Goal: Find specific page/section

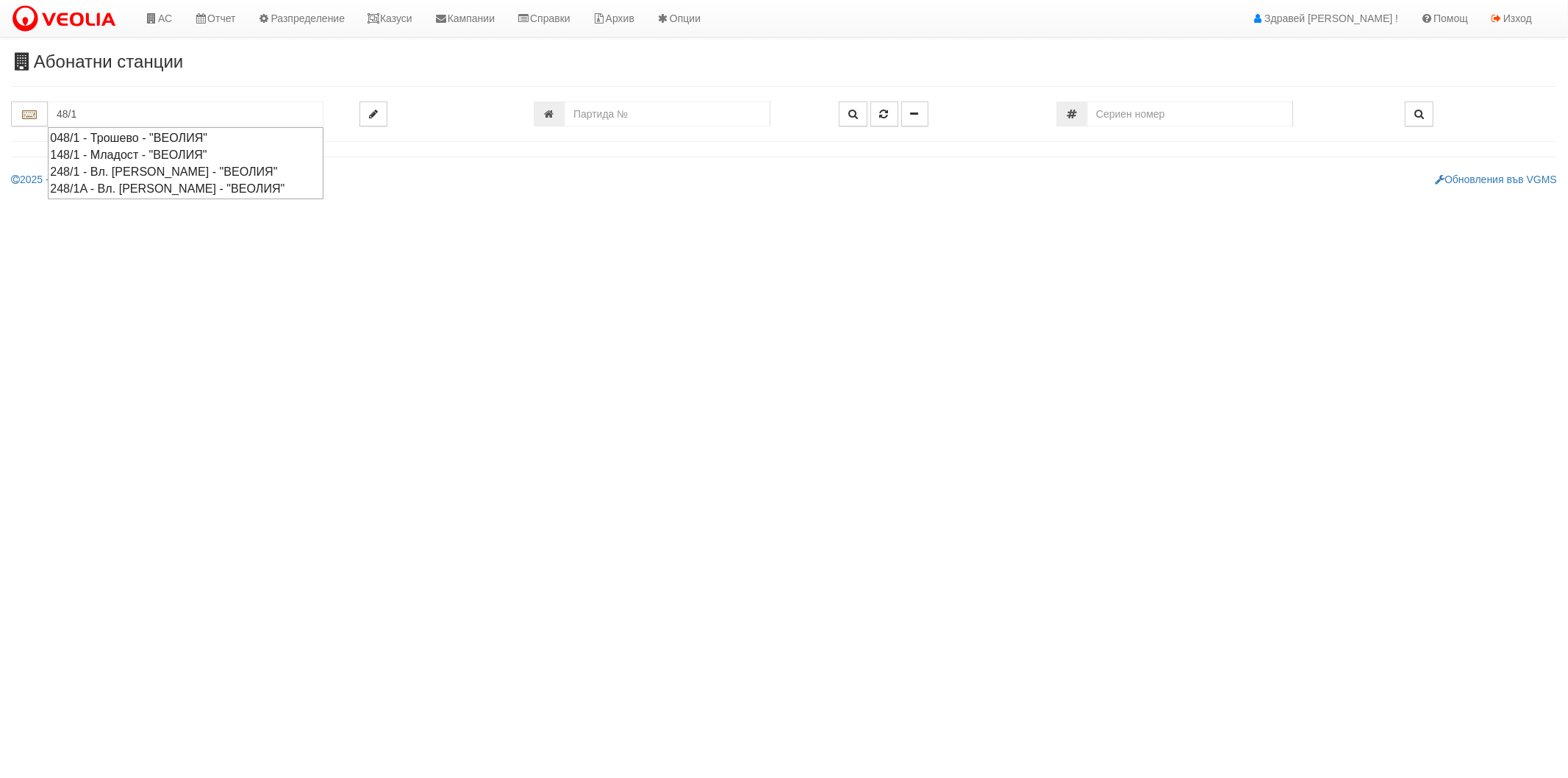
click at [175, 137] on div "048/1 - Трошево - "ВЕОЛИЯ"" at bounding box center [186, 138] width 271 height 17
type input "048/1 - Трошево - "ВЕОЛИЯ""
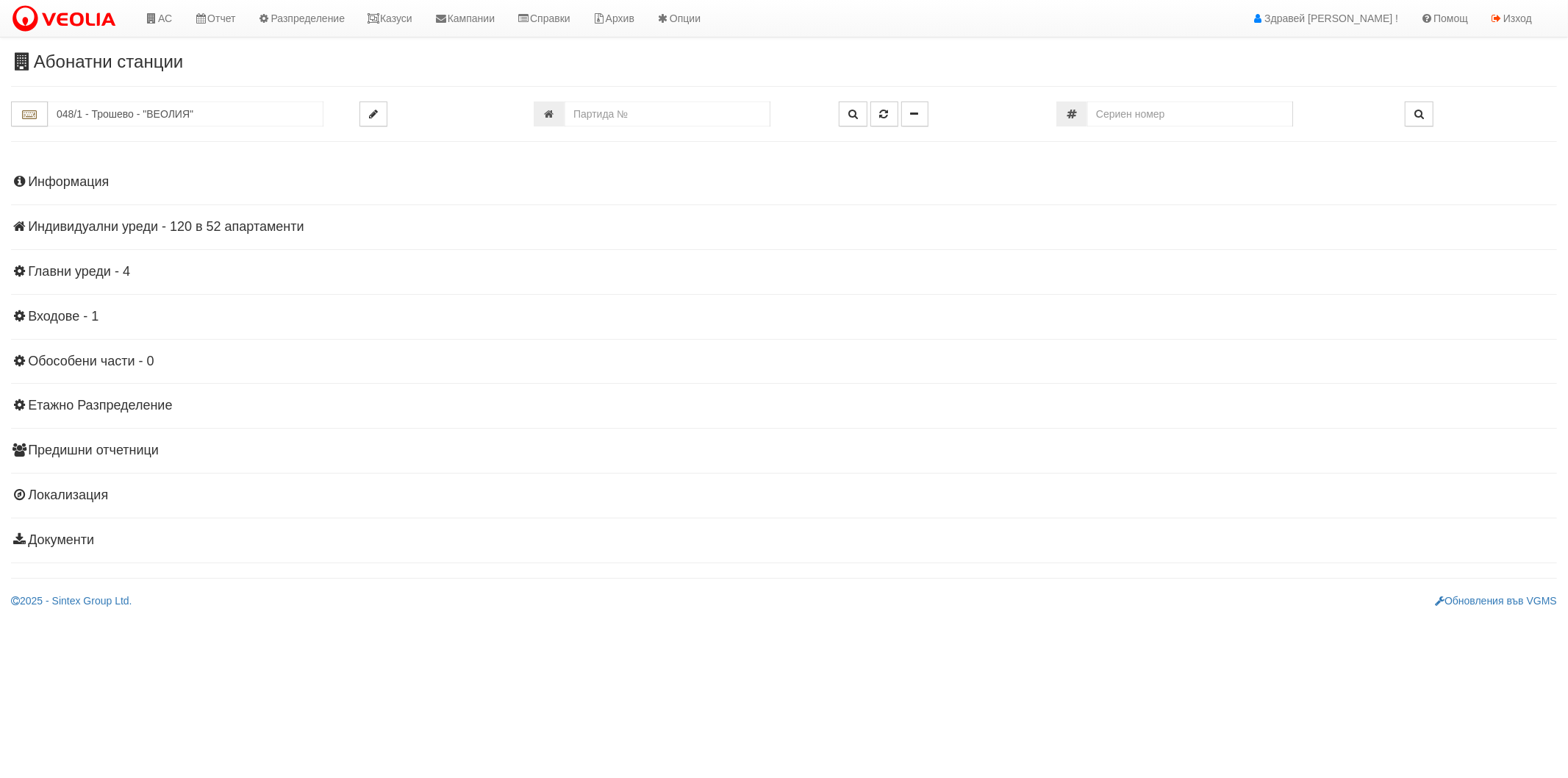
click at [129, 226] on h4 "Индивидуални уреди - 120 в 52 апартаменти" at bounding box center [784, 227] width 1546 height 15
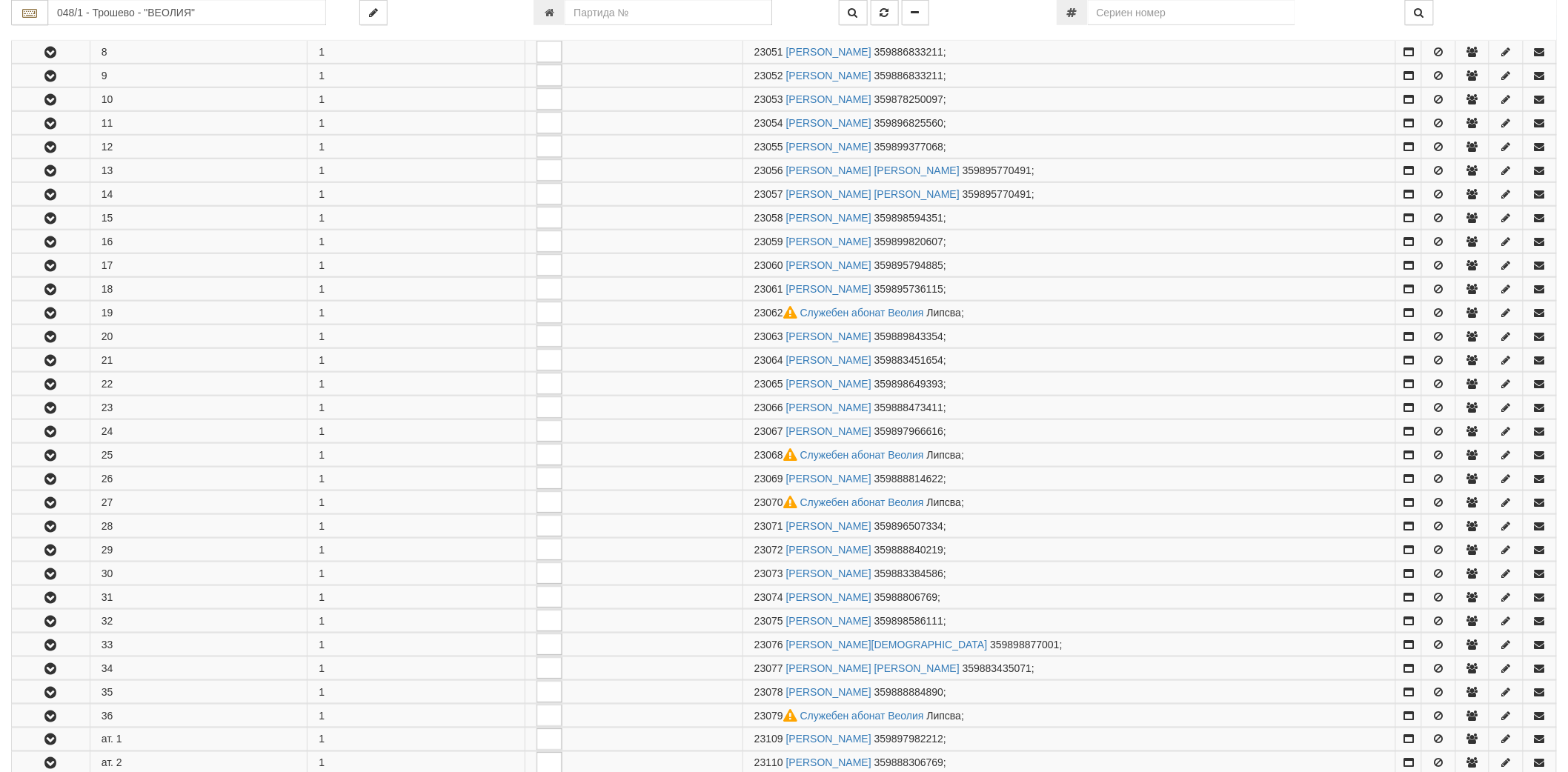
scroll to position [247, 0]
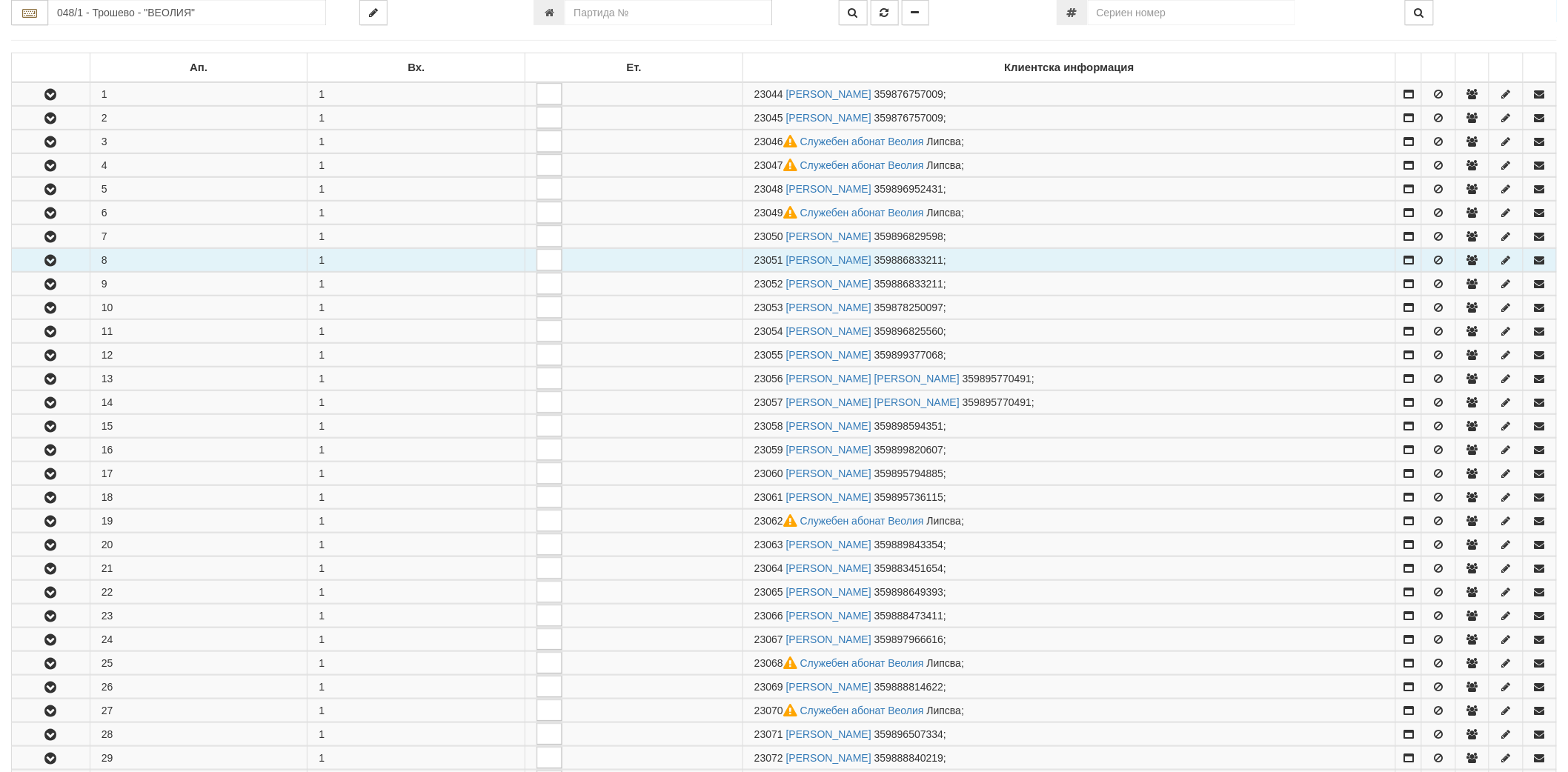
click at [39, 257] on button "button" at bounding box center [51, 260] width 78 height 22
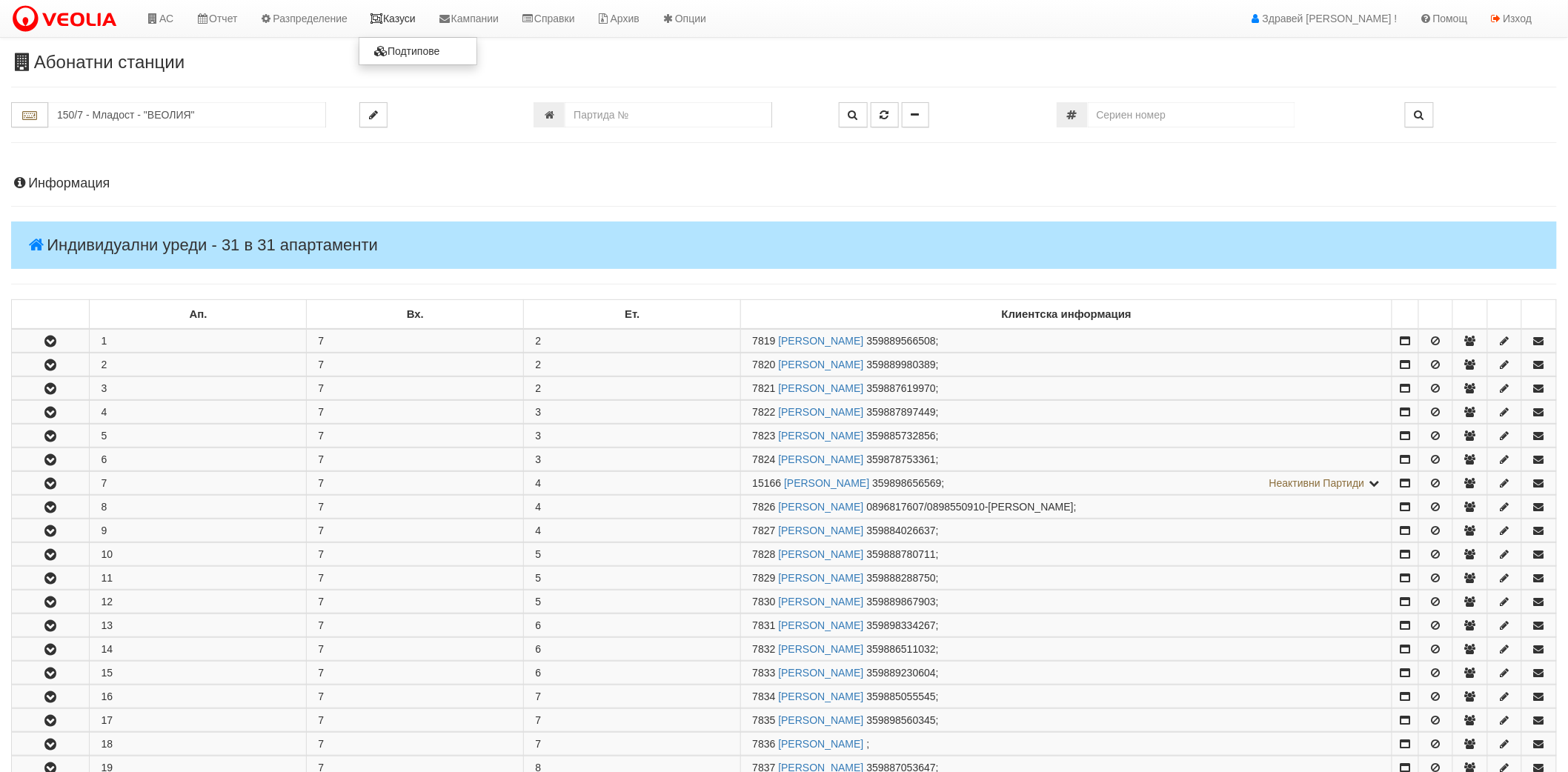
click at [419, 24] on link "Казуси" at bounding box center [393, 18] width 68 height 37
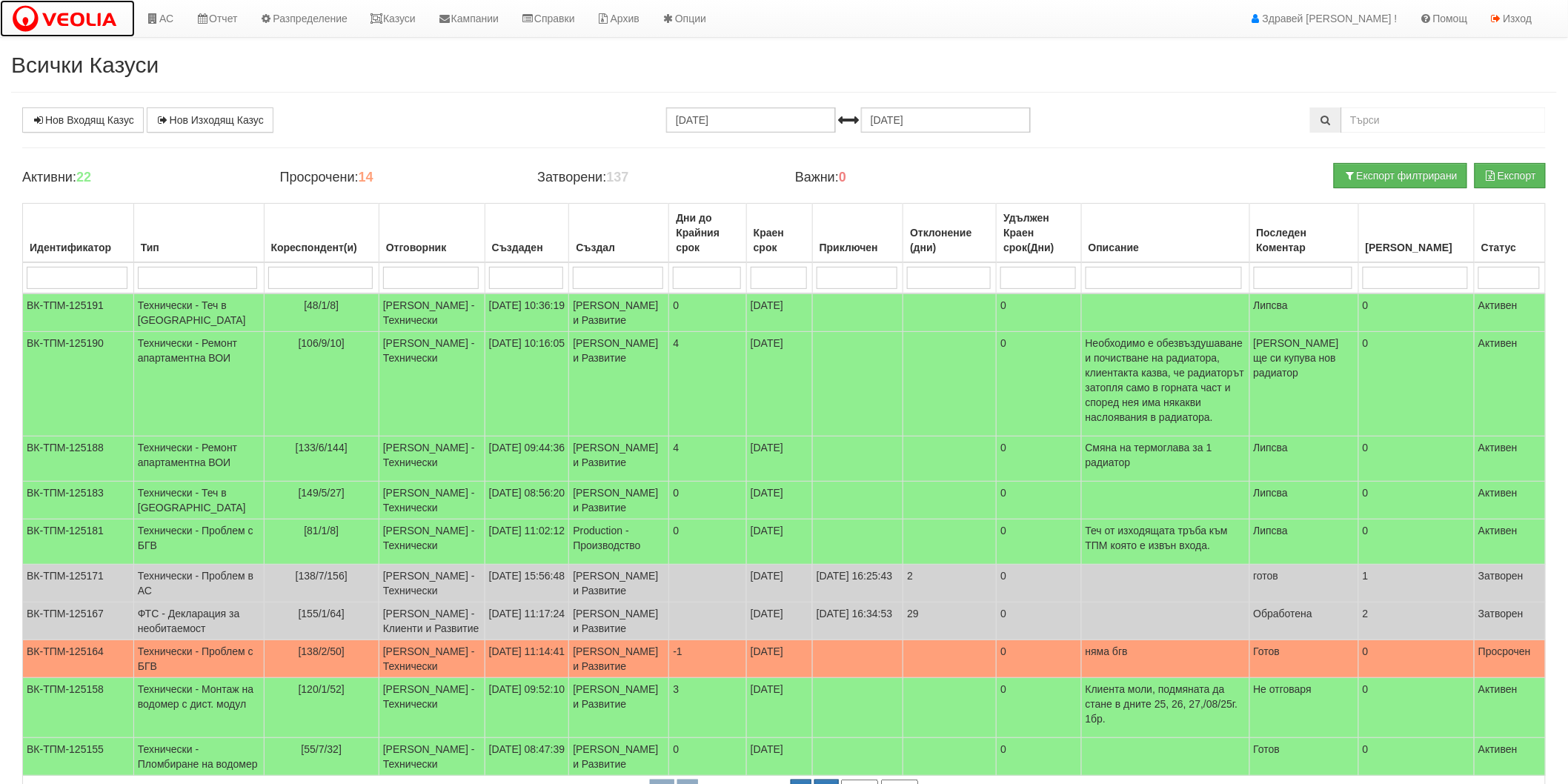
click at [87, 25] on img at bounding box center [67, 19] width 113 height 31
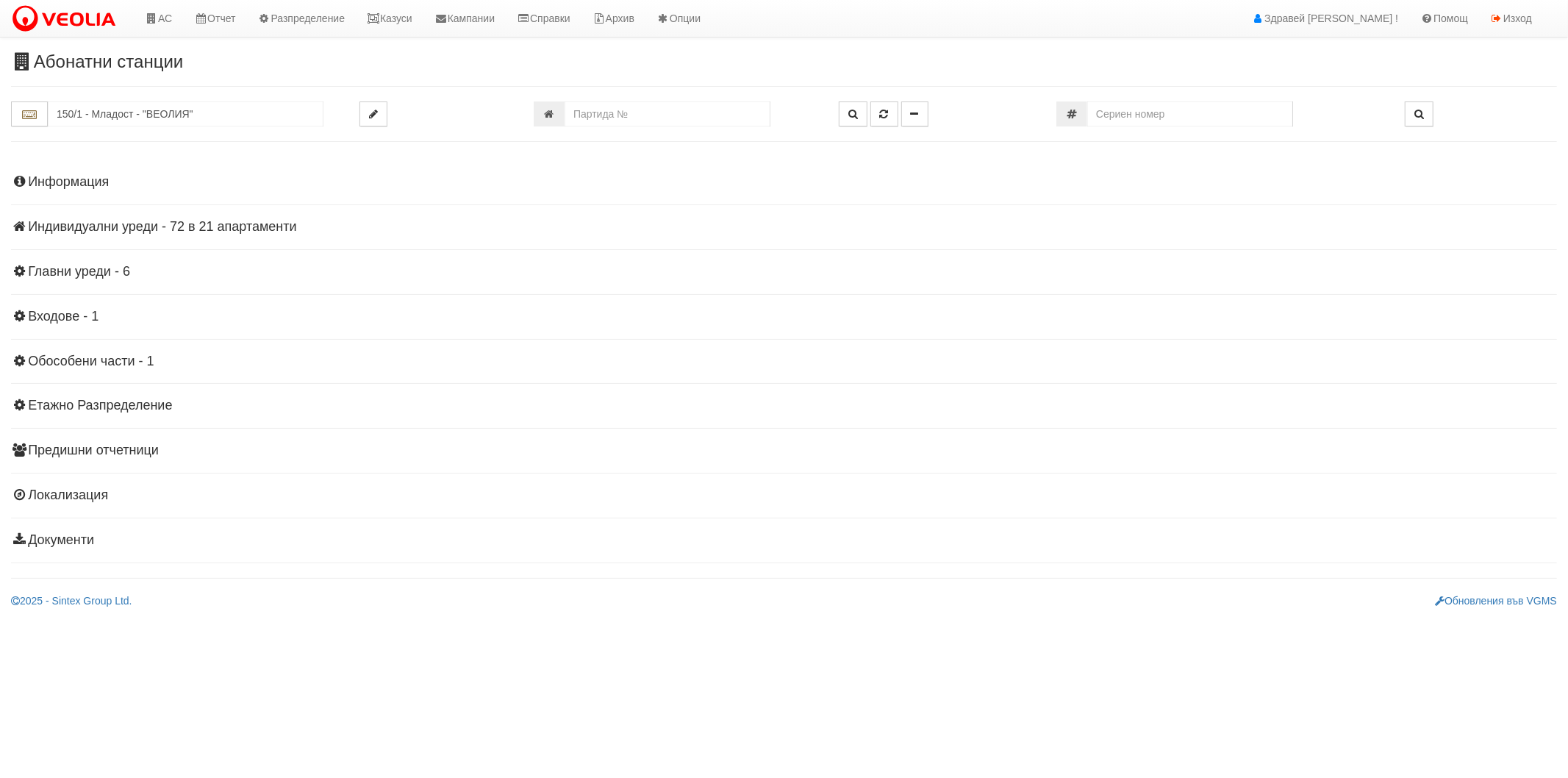
click at [202, 115] on input "150/1 - Младост - "ВЕОЛИЯ"" at bounding box center [186, 113] width 276 height 25
